Goal: Task Accomplishment & Management: Use online tool/utility

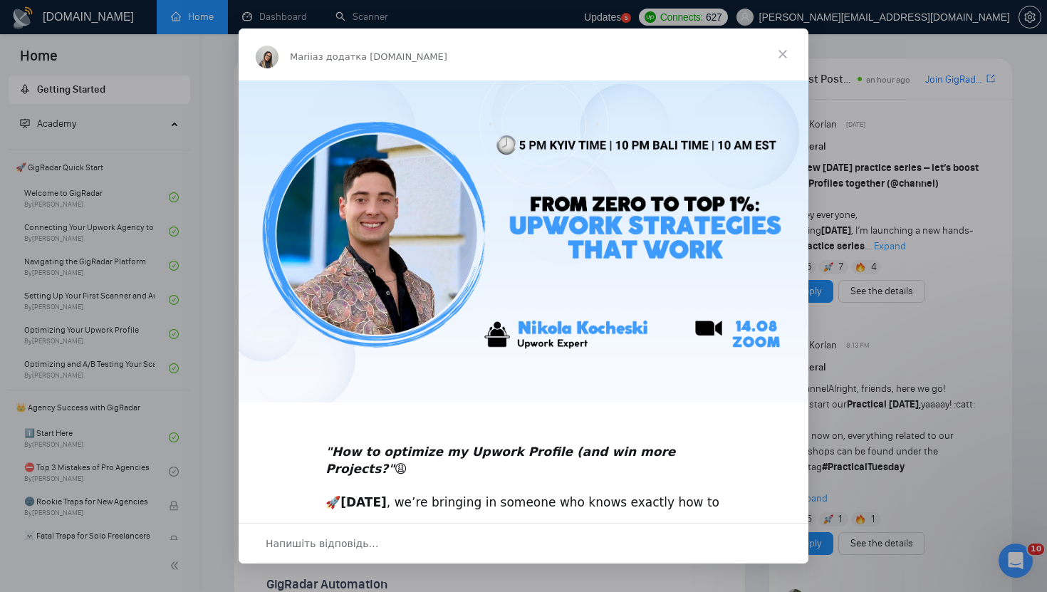
click at [777, 49] on span "Закрити" at bounding box center [782, 53] width 51 height 51
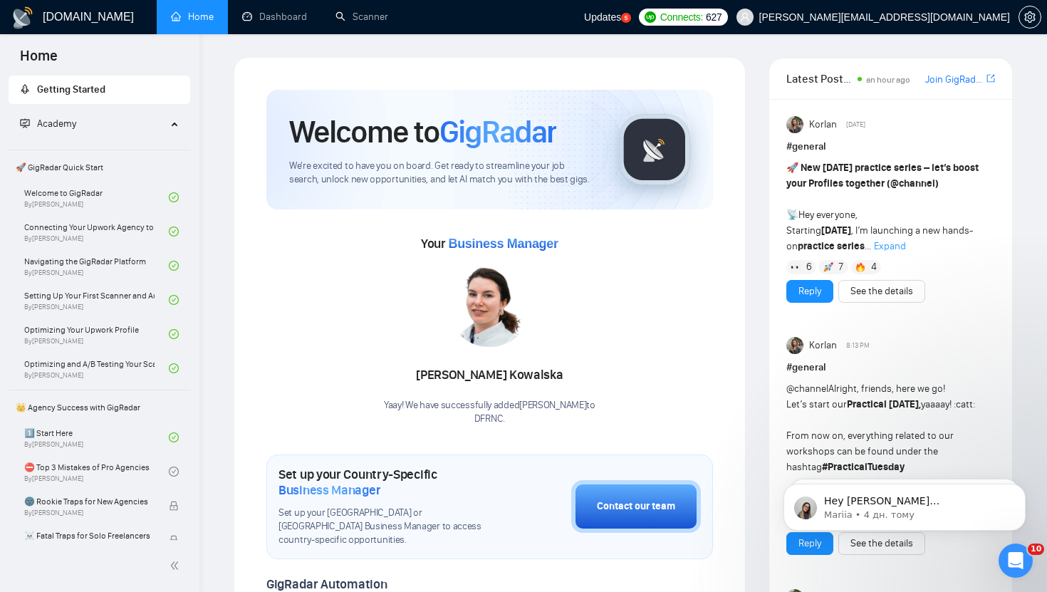
click at [621, 16] on span "Updates" at bounding box center [602, 16] width 37 height 11
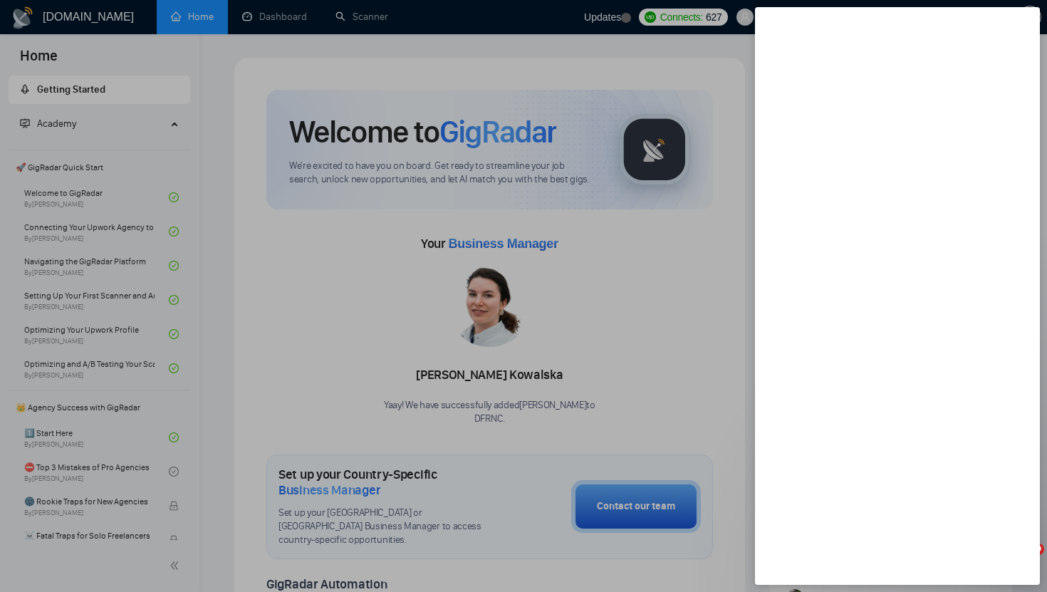
click at [617, 267] on div at bounding box center [523, 296] width 1047 height 592
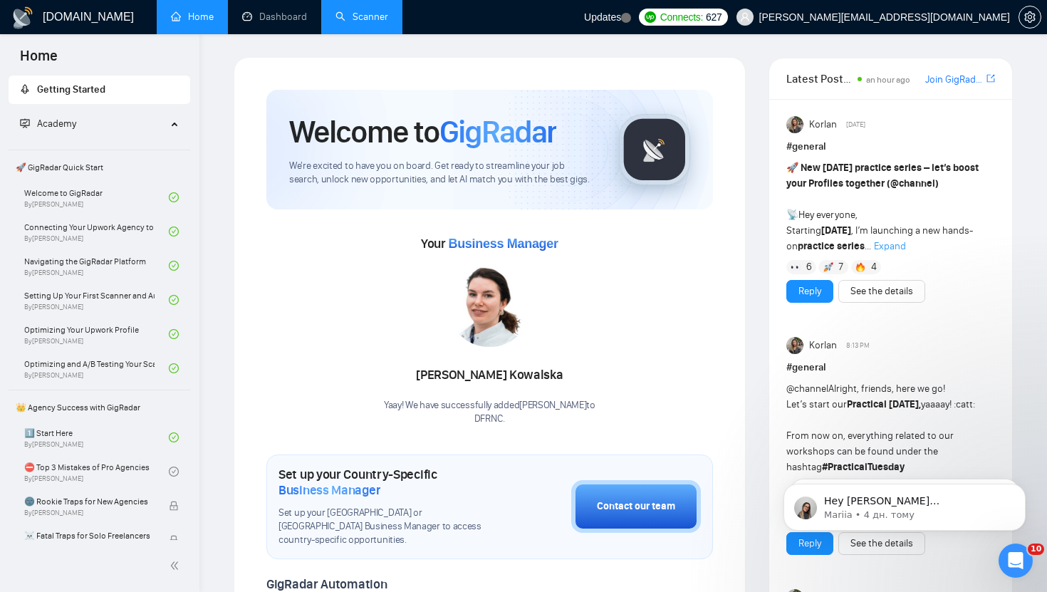
click at [358, 19] on link "Scanner" at bounding box center [361, 17] width 53 height 12
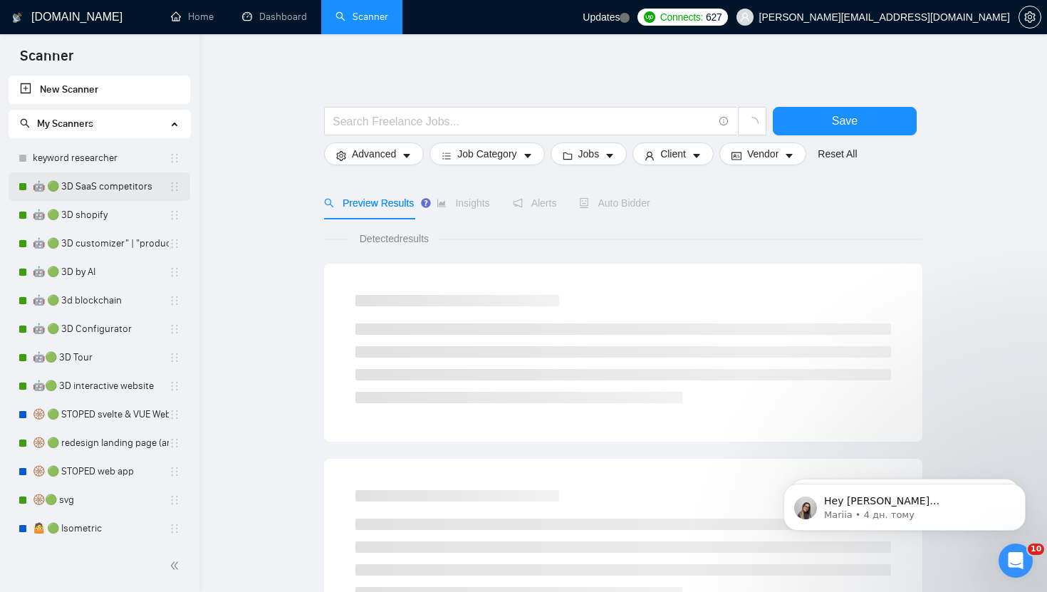
click at [117, 188] on link "🤖 🟢 3D SaaS competitors" at bounding box center [101, 186] width 136 height 28
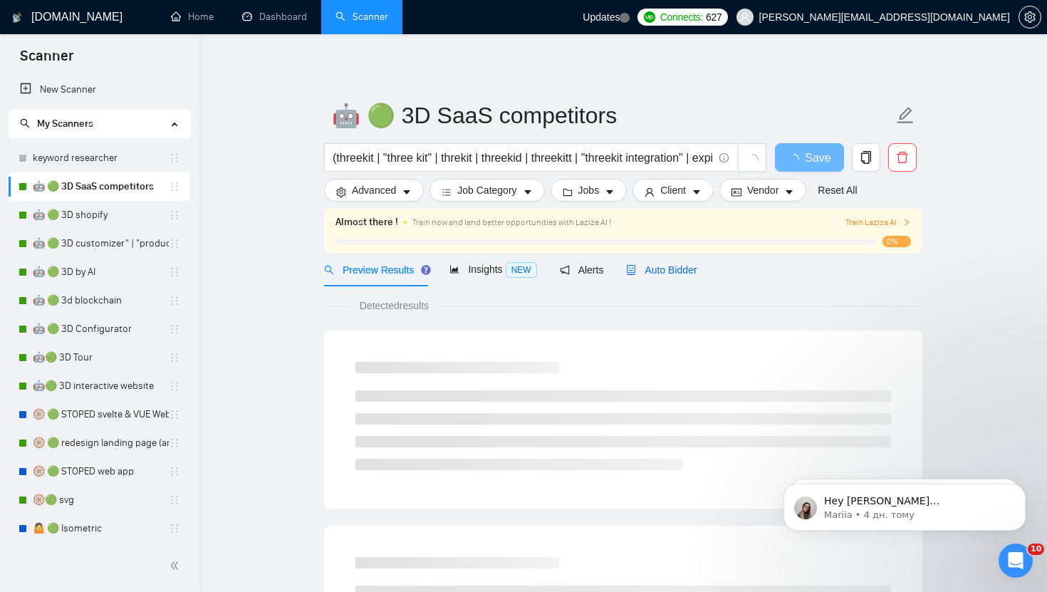
click at [668, 268] on span "Auto Bidder" at bounding box center [661, 269] width 71 height 11
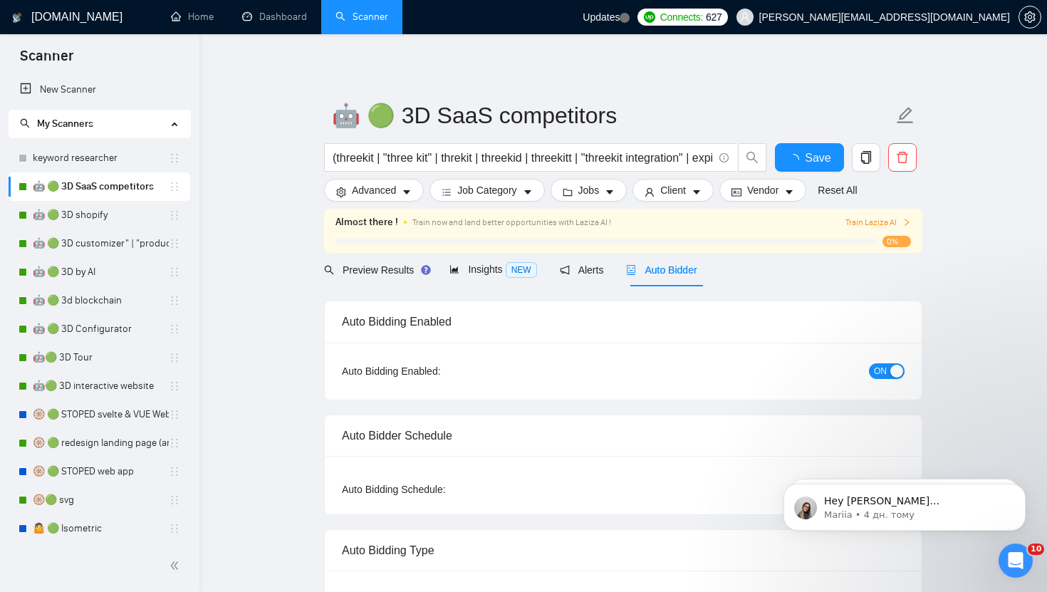
checkbox input "true"
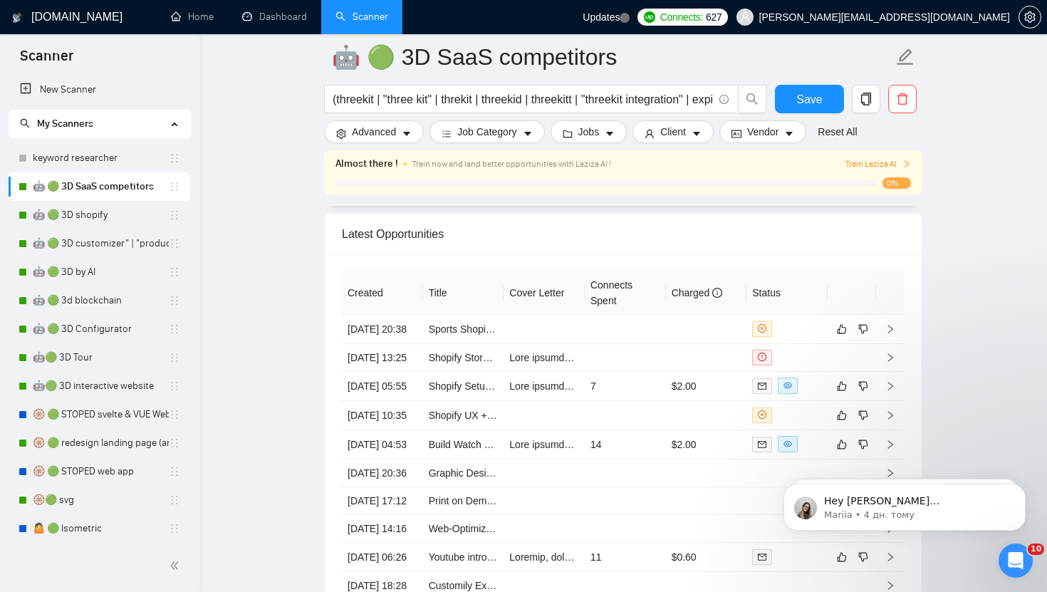
scroll to position [3666, 0]
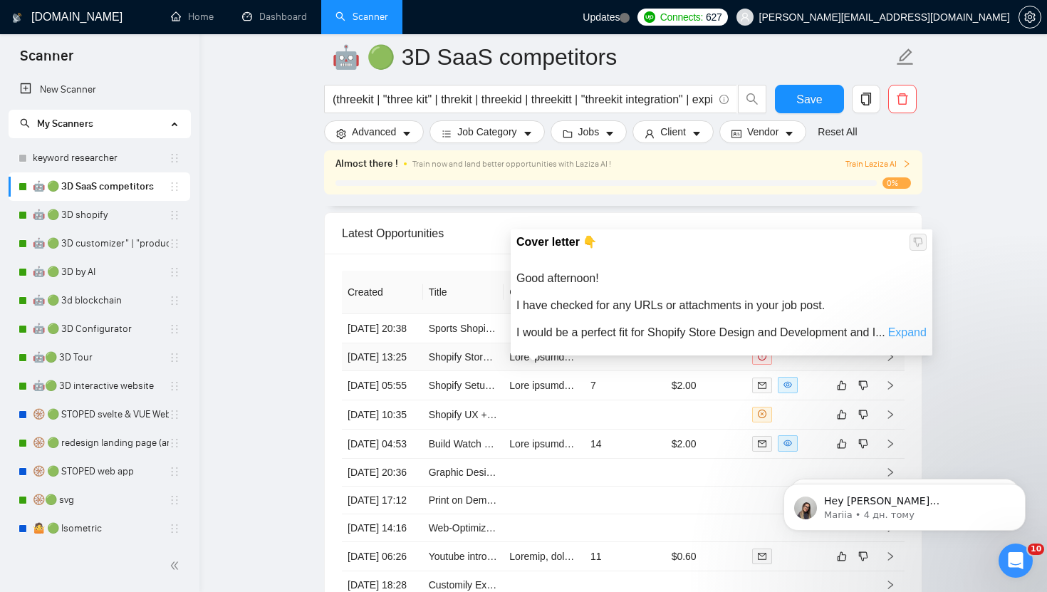
click at [888, 338] on link "Expand" at bounding box center [907, 332] width 38 height 12
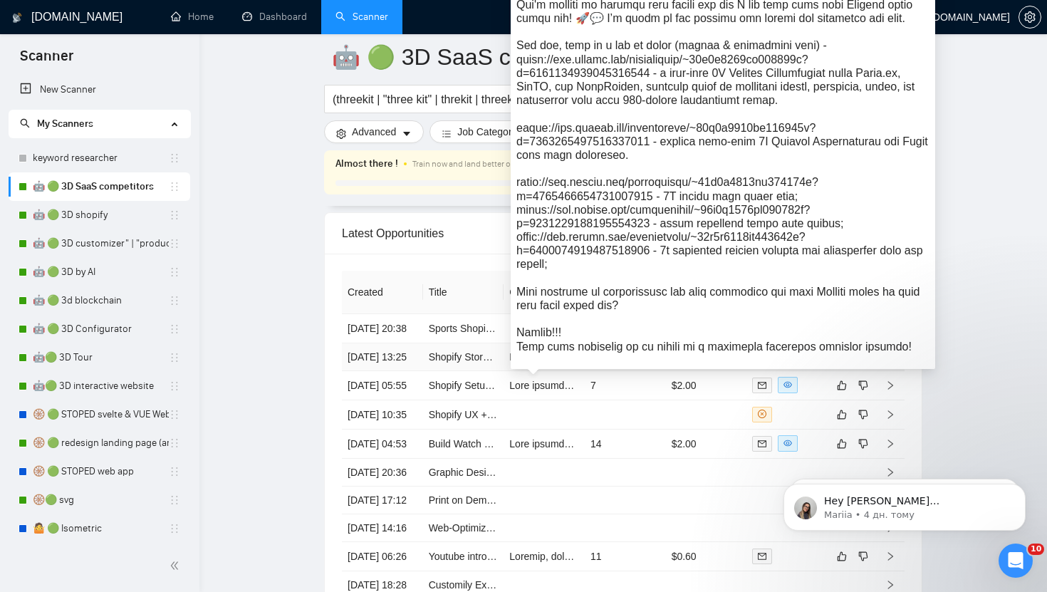
scroll to position [3665, 0]
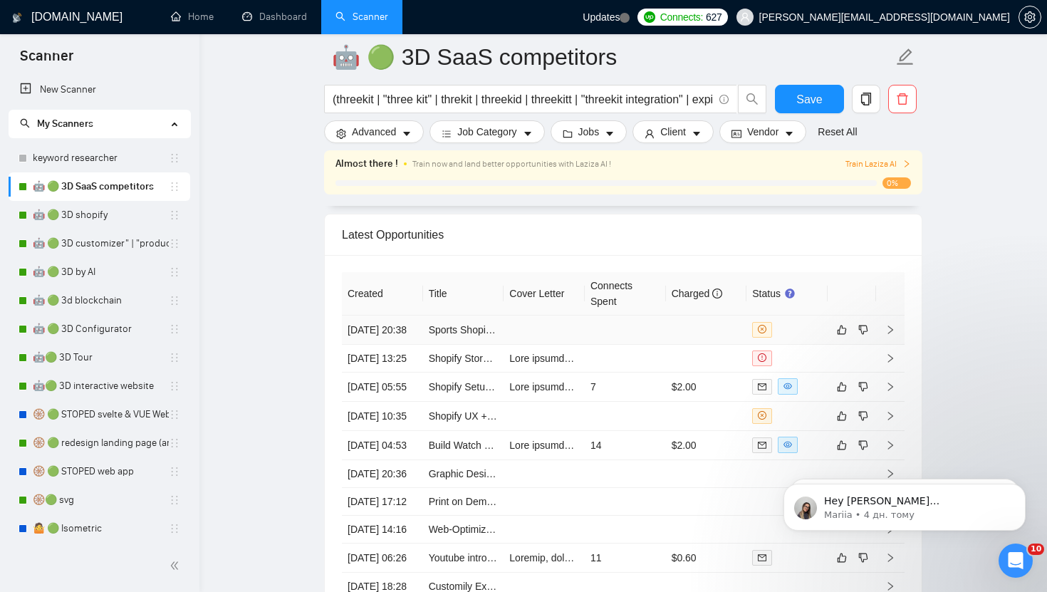
click at [412, 316] on td "[DATE] 20:38" at bounding box center [382, 330] width 81 height 29
click at [465, 335] on link "Sports Shopify Redesign + Kickflip or Zakeke Full Setup (Custom Sports Uniforms…" at bounding box center [667, 329] width 476 height 11
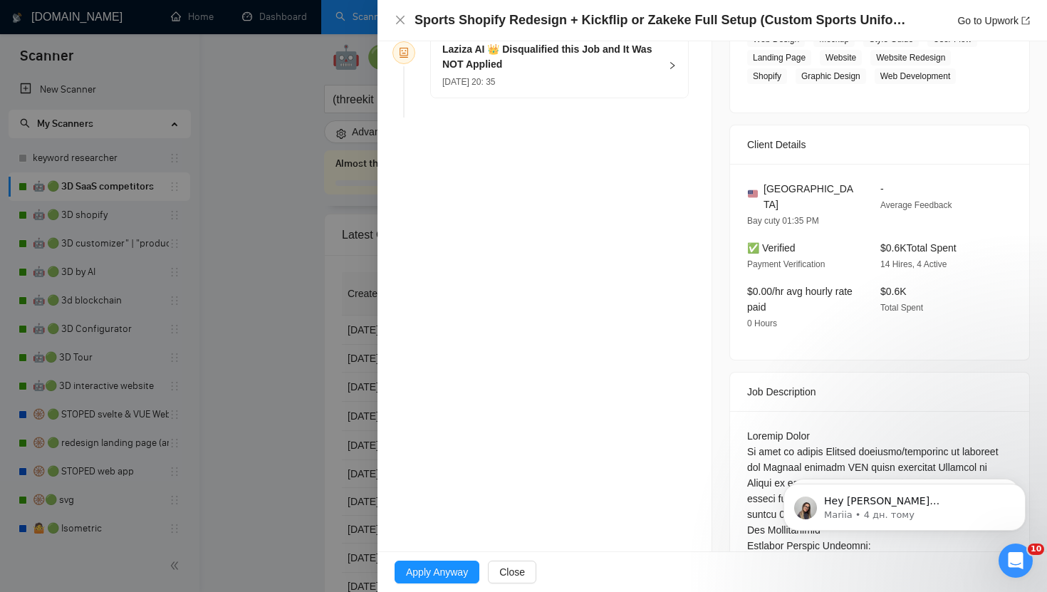
scroll to position [267, 0]
click at [269, 334] on div at bounding box center [523, 296] width 1047 height 592
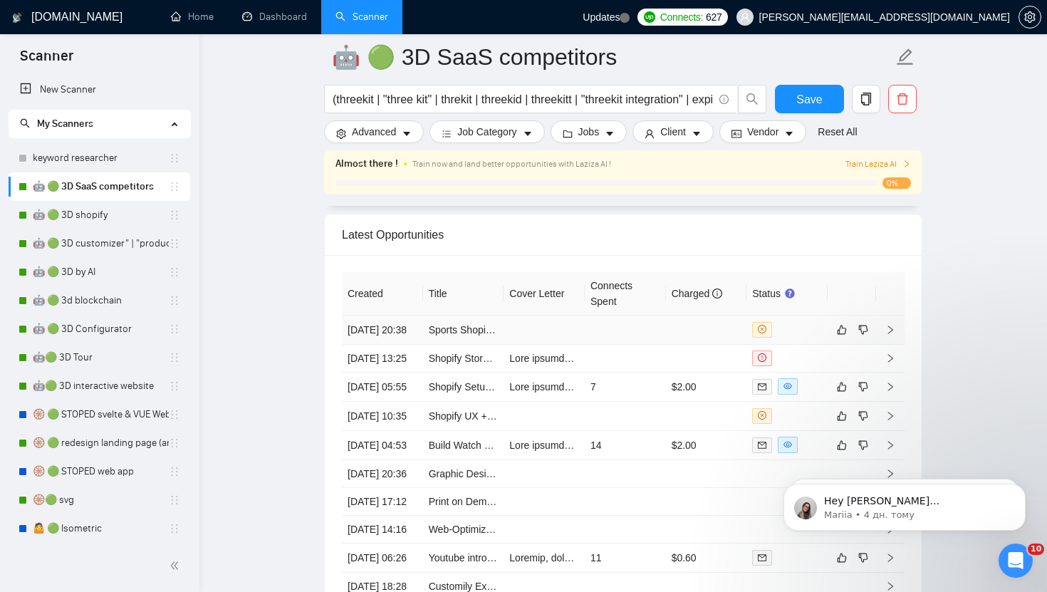
click at [891, 334] on icon "right" at bounding box center [890, 329] width 5 height 9
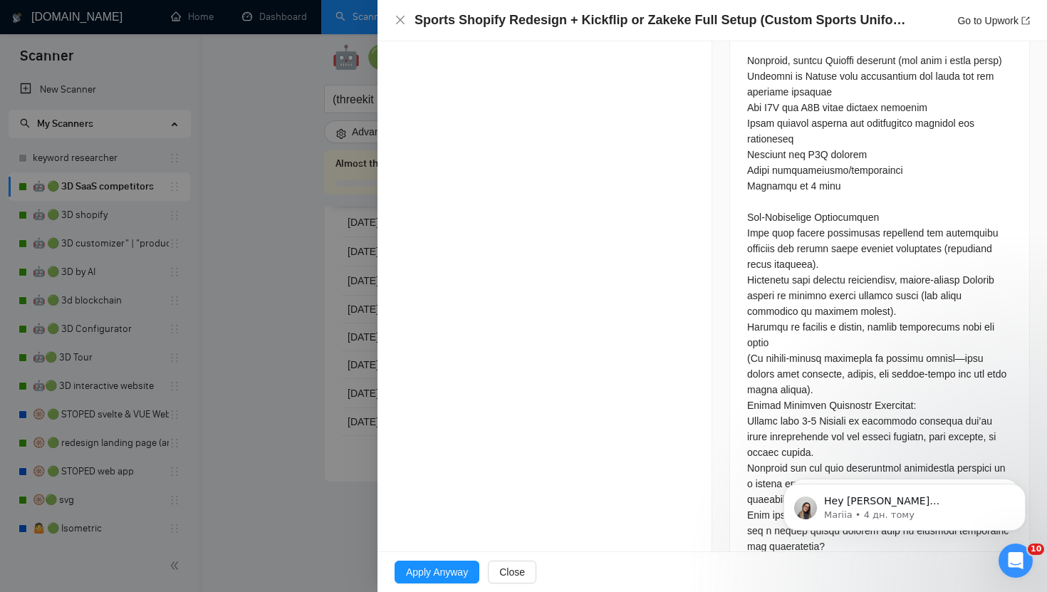
scroll to position [1534, 0]
click at [221, 284] on div at bounding box center [523, 296] width 1047 height 592
